Goal: Find specific page/section: Find specific page/section

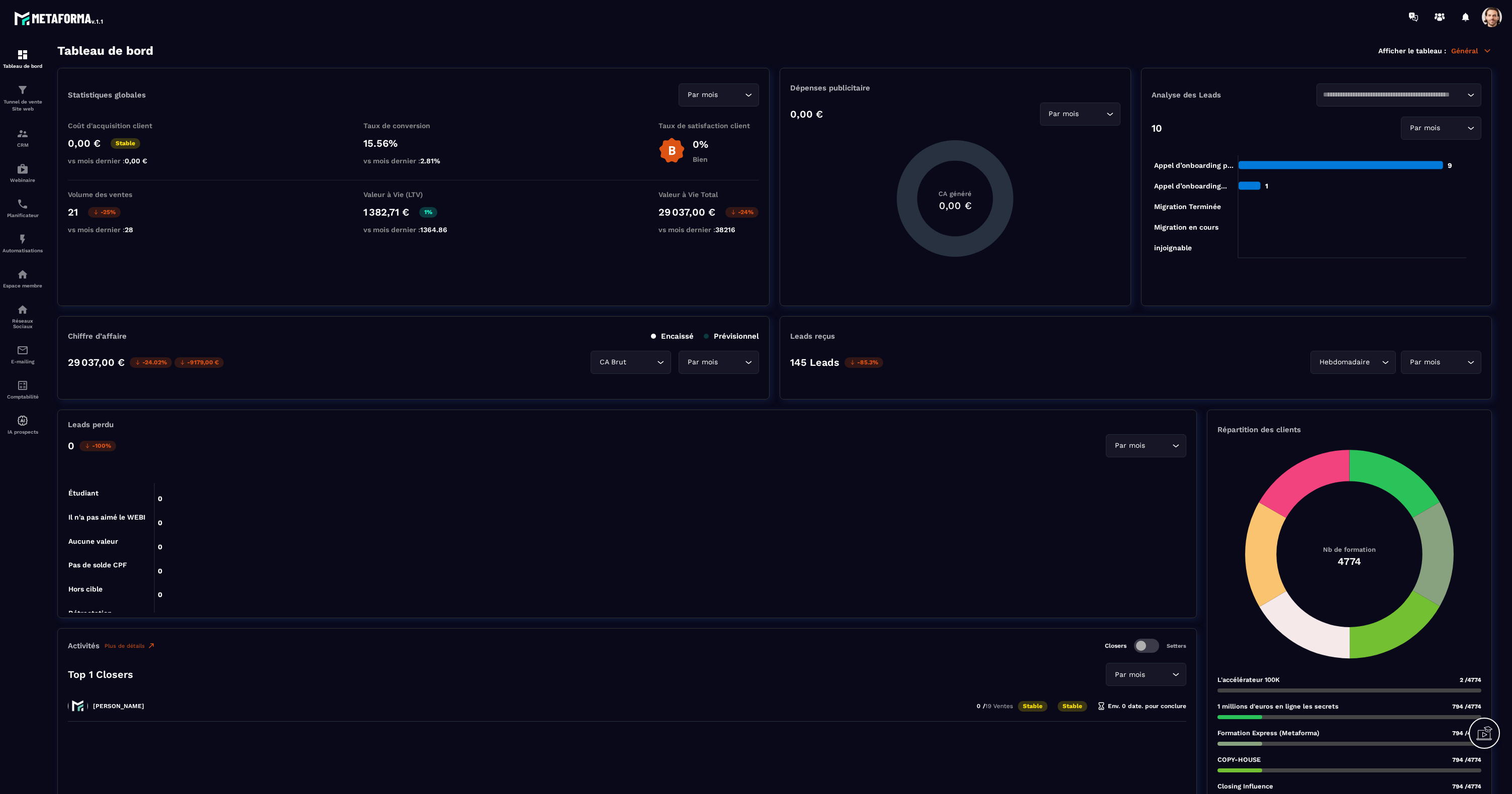
click at [1489, 49] on icon at bounding box center [1487, 51] width 9 height 9
click at [1414, 137] on link "Affiliations" at bounding box center [1430, 134] width 85 height 9
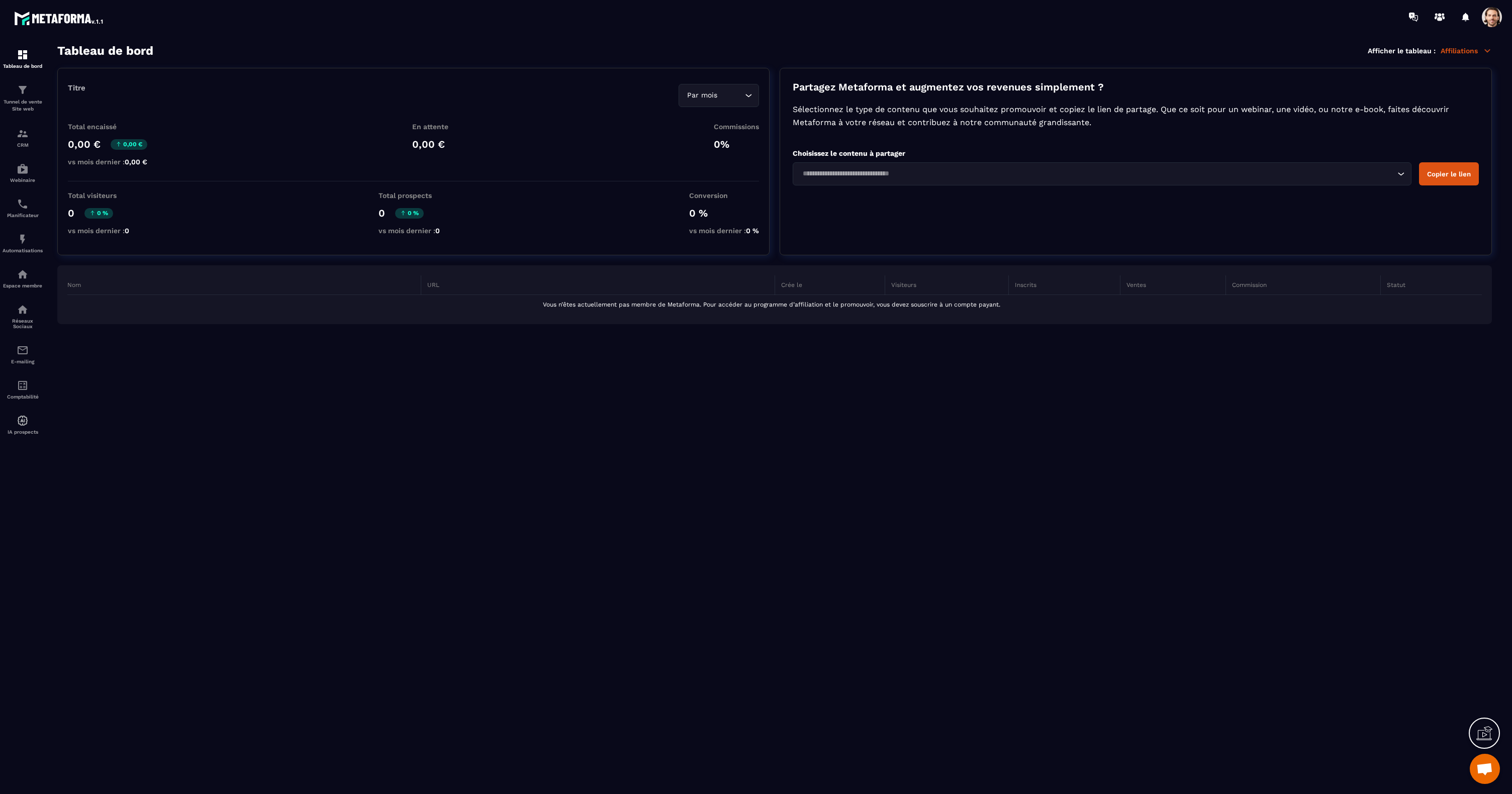
click at [911, 171] on input "Search for option" at bounding box center [1097, 174] width 596 height 11
click at [953, 174] on input "Search for option" at bounding box center [1097, 174] width 596 height 11
click at [953, 173] on input "Search for option" at bounding box center [1097, 174] width 596 height 11
click at [751, 96] on icon "Search for option" at bounding box center [748, 95] width 10 height 10
click at [718, 141] on li "Année" at bounding box center [718, 137] width 79 height 20
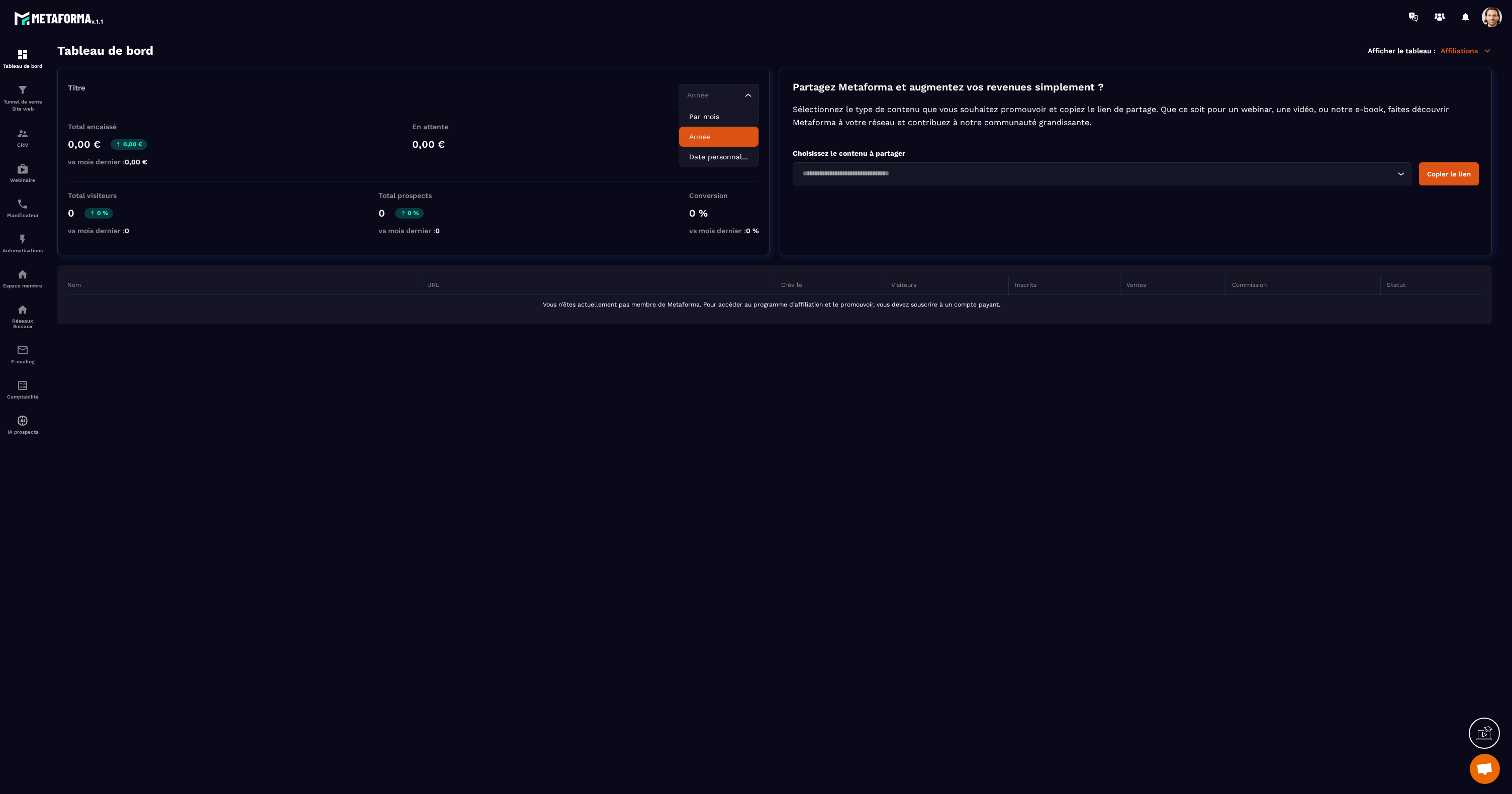
click at [750, 93] on icon "Search for option" at bounding box center [748, 95] width 10 height 10
click at [727, 153] on p "Date personnalisée" at bounding box center [718, 156] width 59 height 10
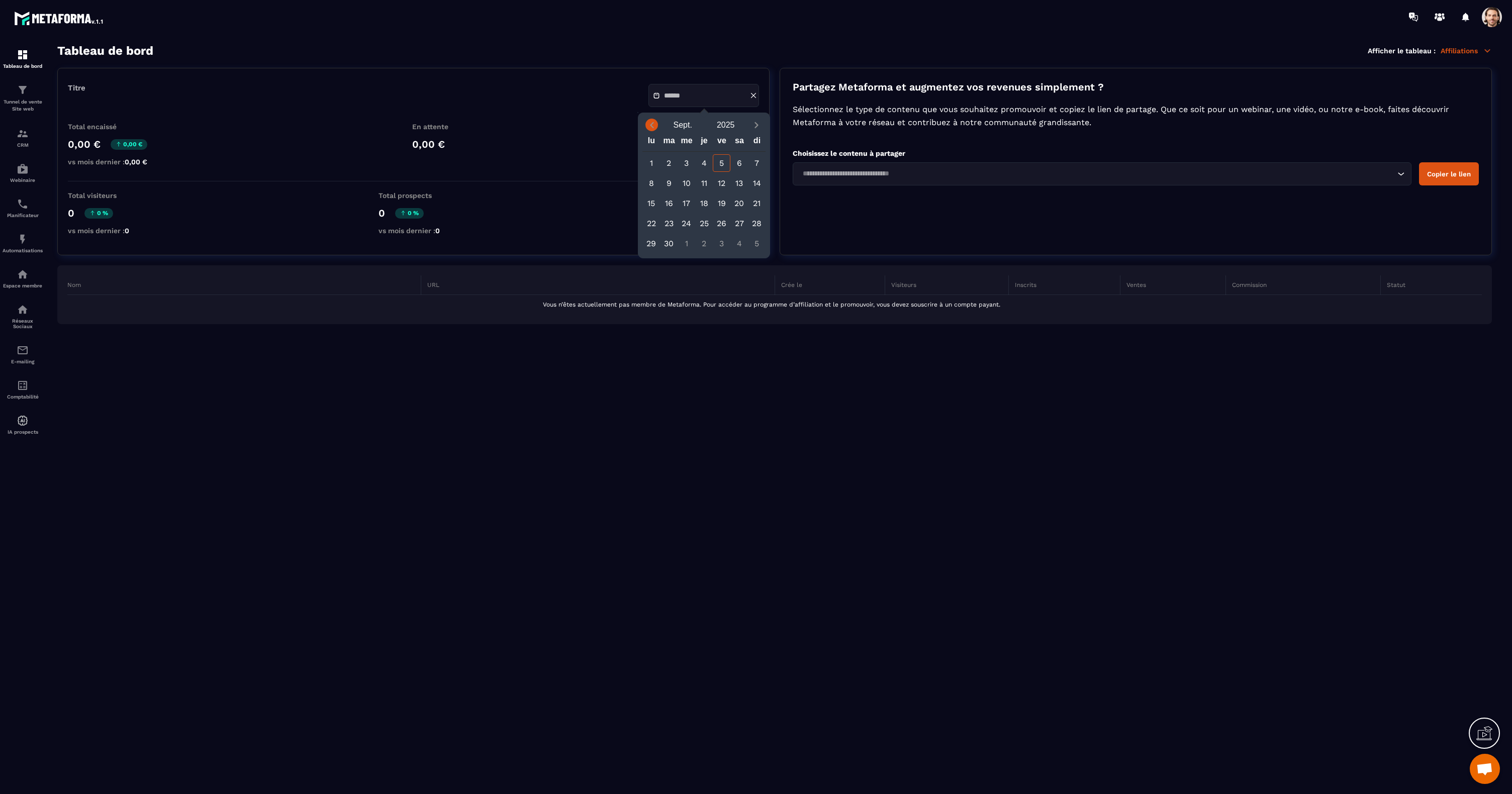
click at [650, 128] on icon "Previous month" at bounding box center [651, 125] width 10 height 10
click at [703, 163] on div "1" at bounding box center [704, 163] width 18 height 18
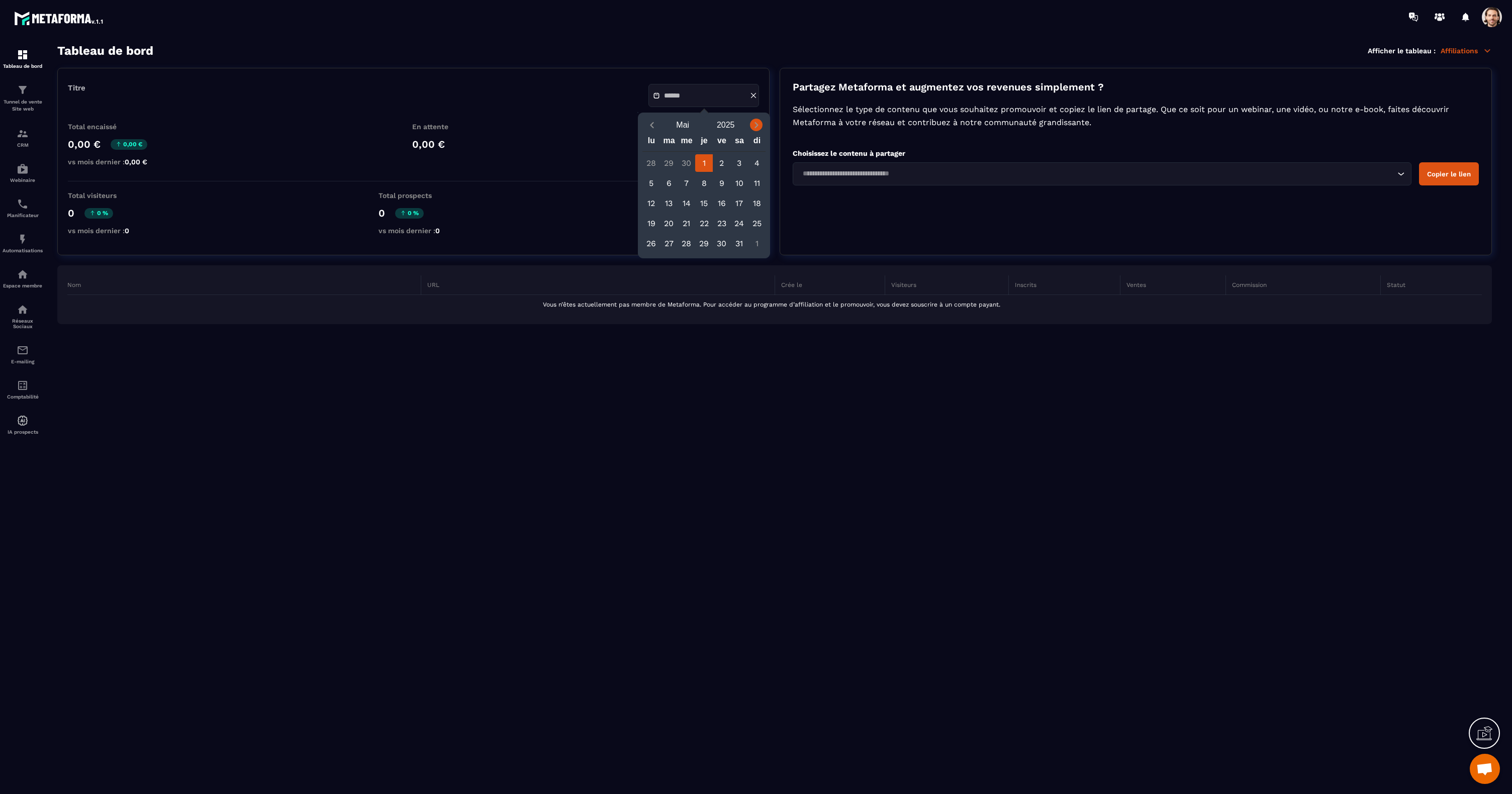
click at [757, 127] on icon "Next month" at bounding box center [756, 125] width 10 height 10
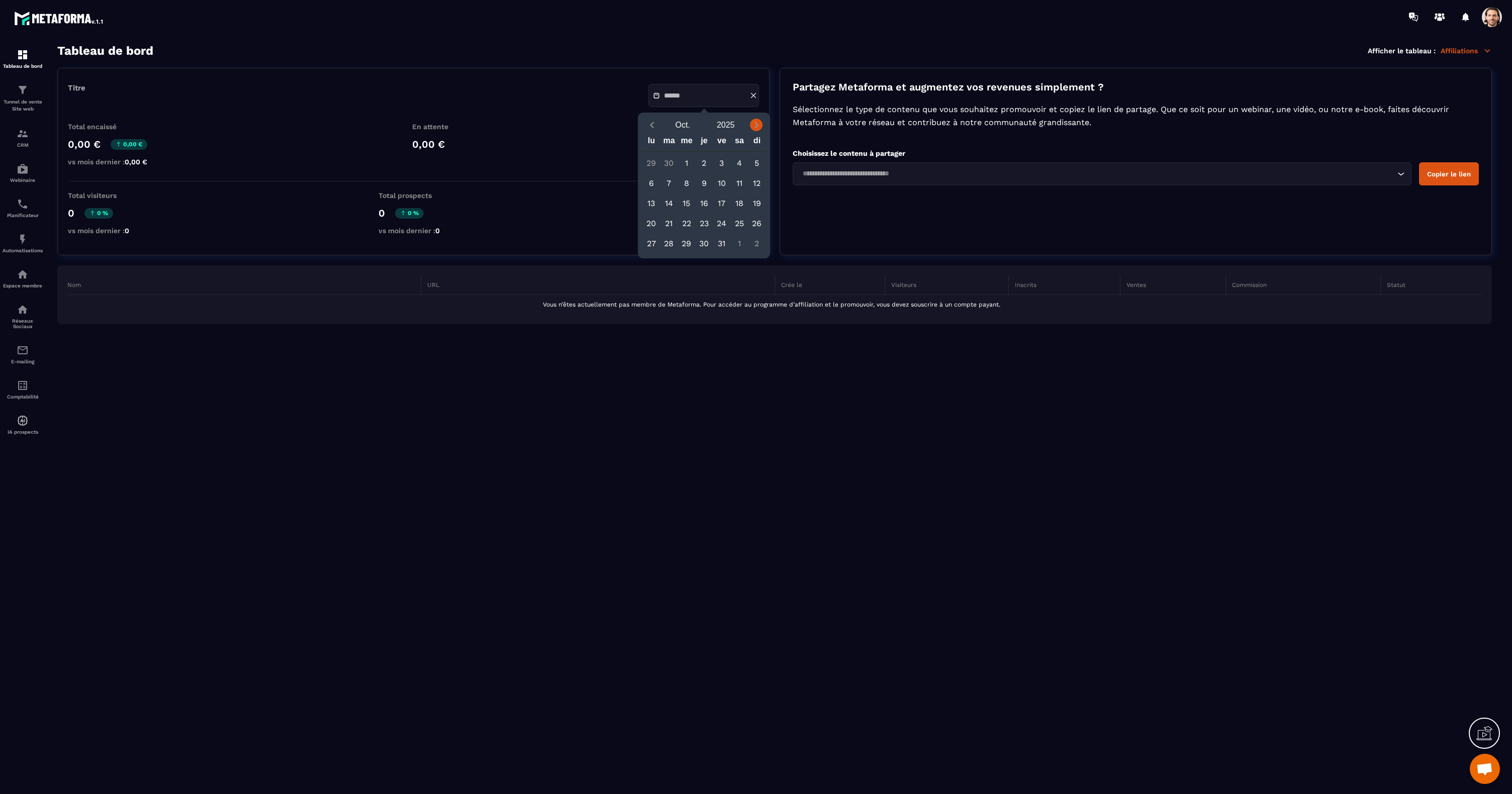
click at [757, 127] on icon "Next month" at bounding box center [756, 125] width 10 height 10
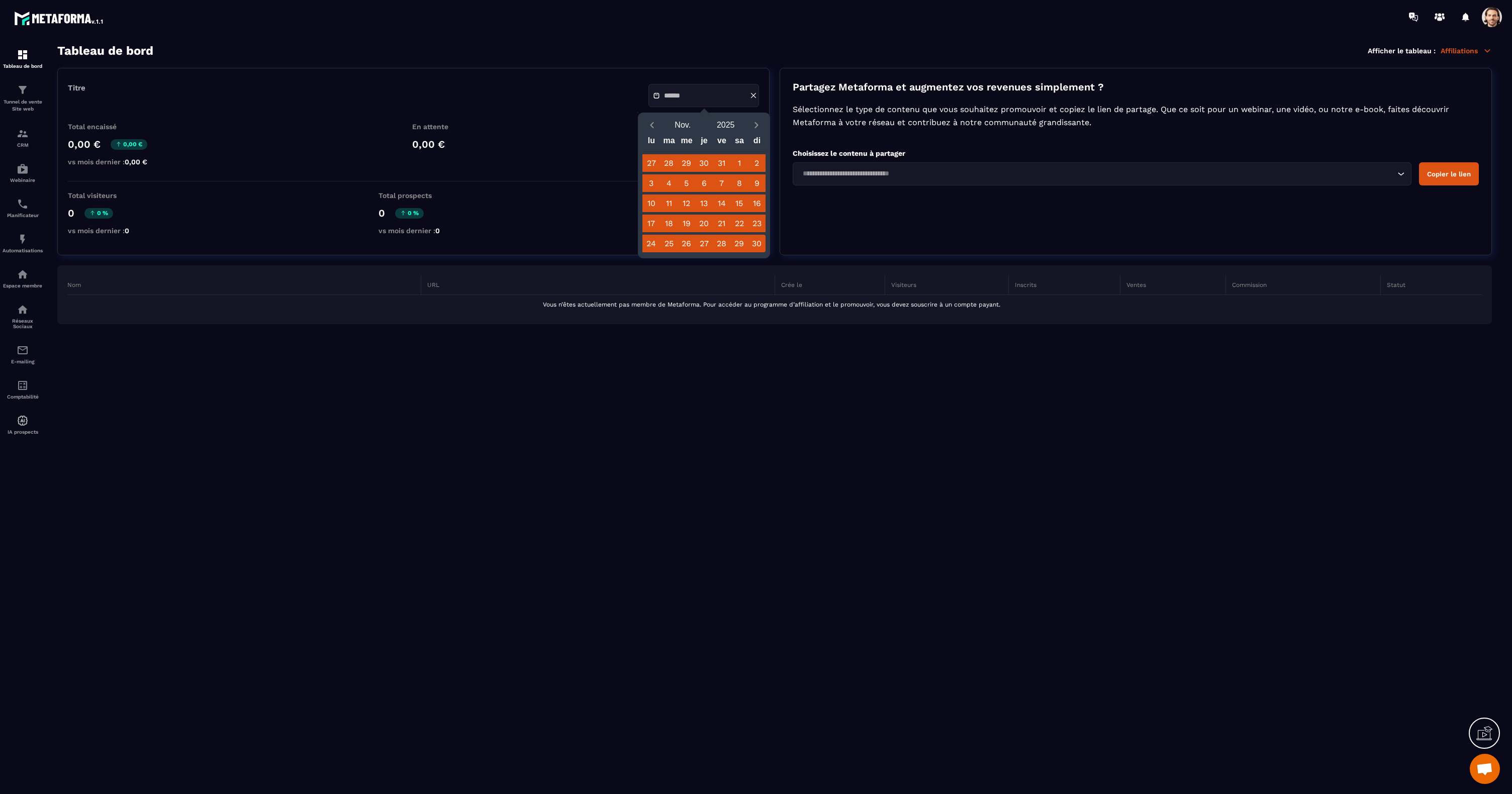
click at [752, 246] on div "30" at bounding box center [757, 243] width 18 height 18
type input "**********"
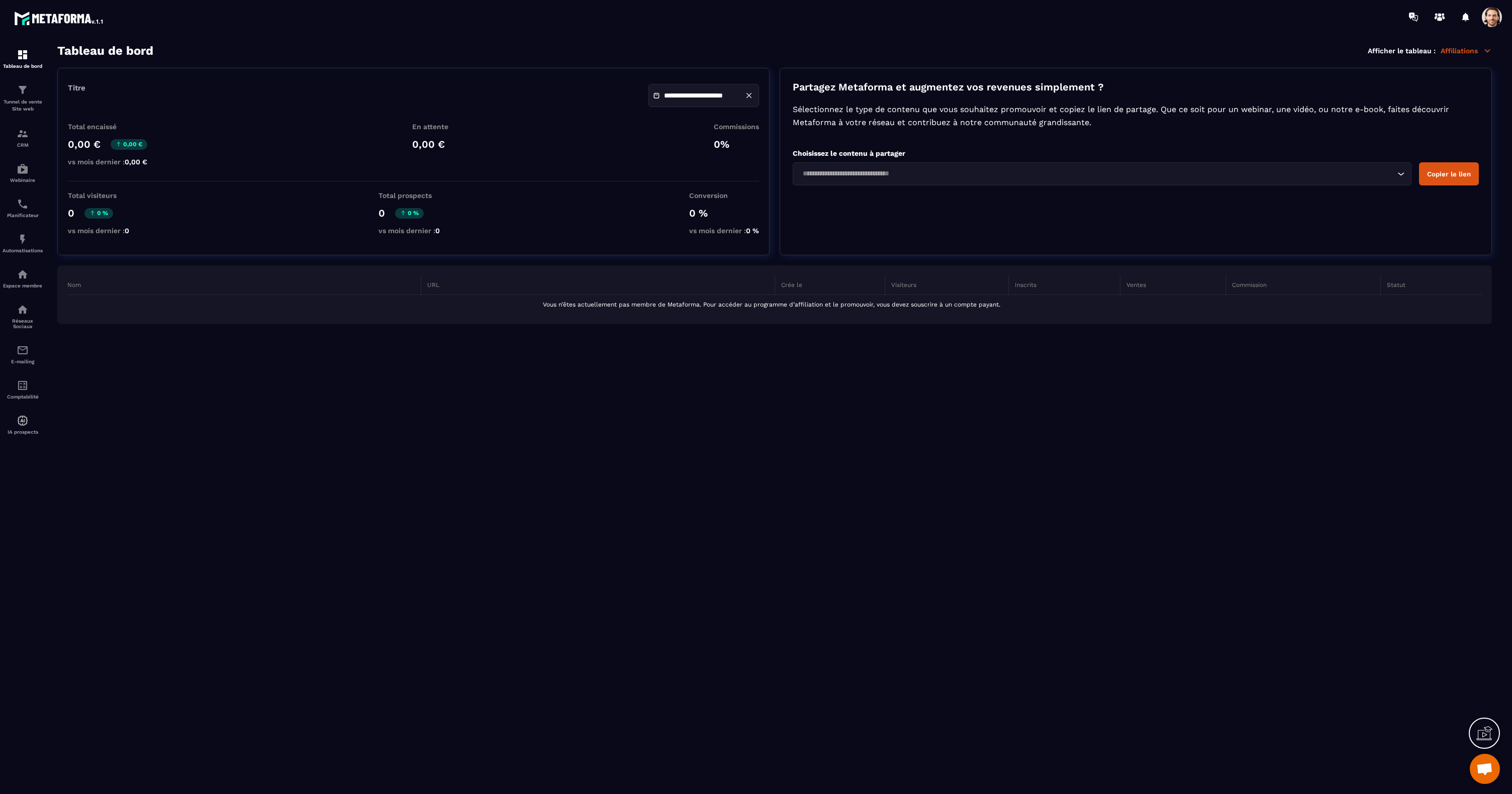
click at [906, 174] on input "Search for option" at bounding box center [1097, 174] width 596 height 11
click at [891, 63] on section "**********" at bounding box center [774, 419] width 1455 height 750
